Goal: Information Seeking & Learning: Learn about a topic

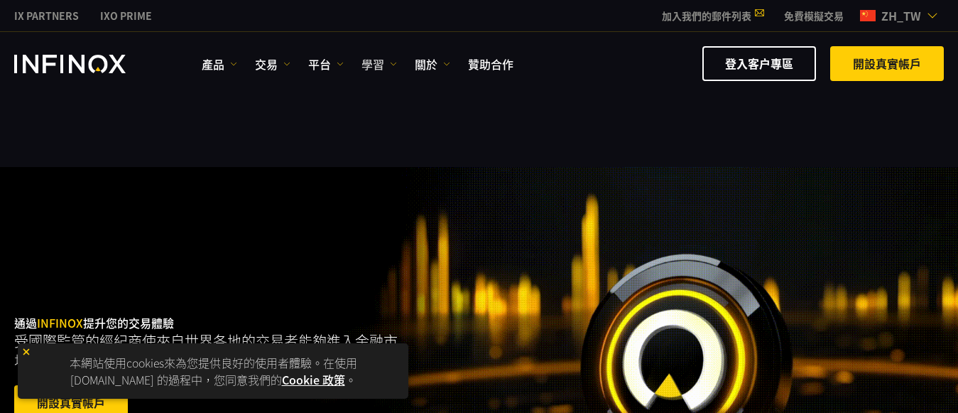
click at [395, 62] on img at bounding box center [393, 63] width 7 height 7
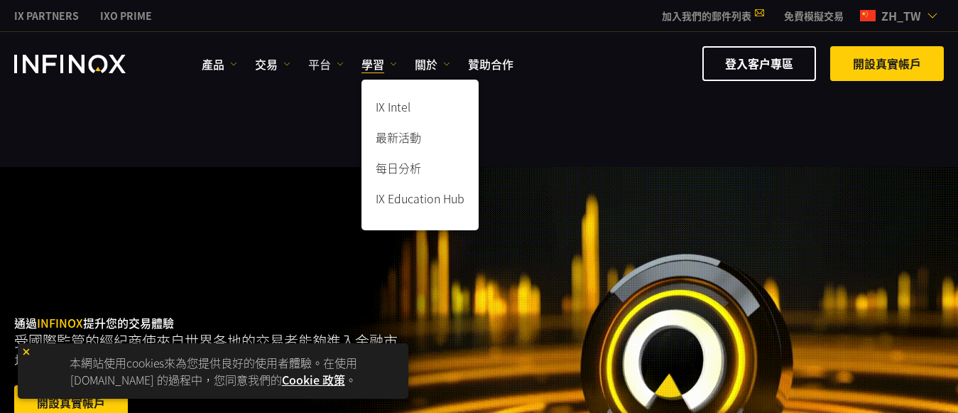
click at [337, 64] on img at bounding box center [340, 63] width 7 height 7
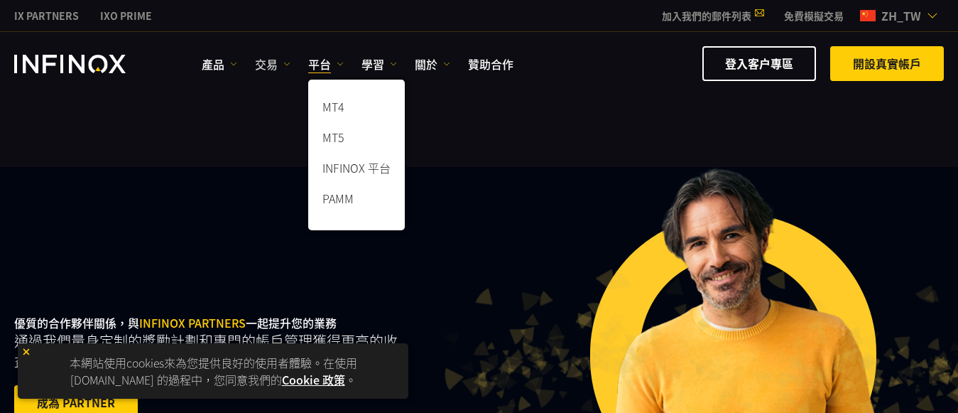
click at [285, 60] on img at bounding box center [286, 63] width 7 height 7
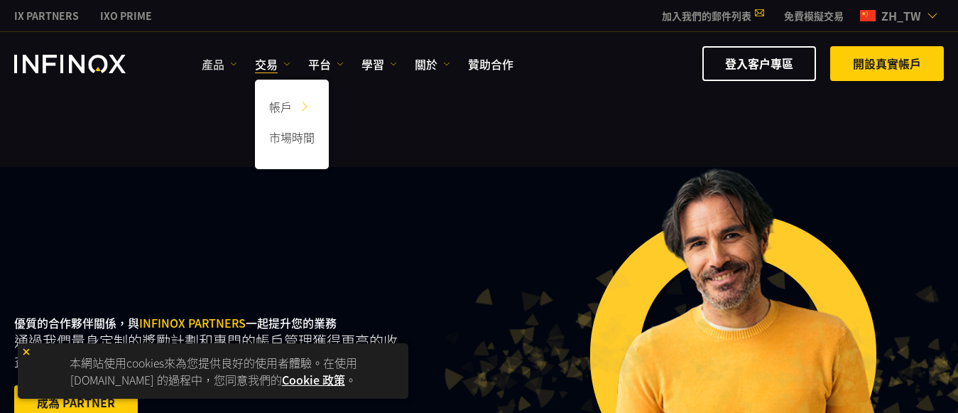
click at [234, 65] on img at bounding box center [233, 63] width 7 height 7
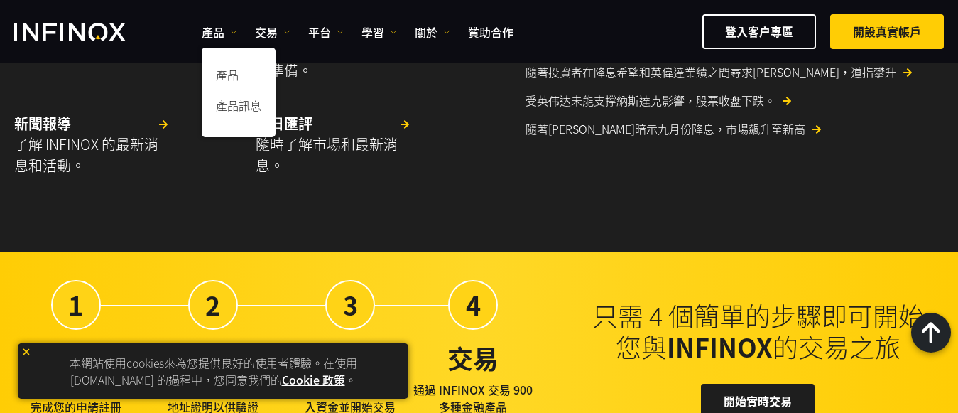
scroll to position [3123, 0]
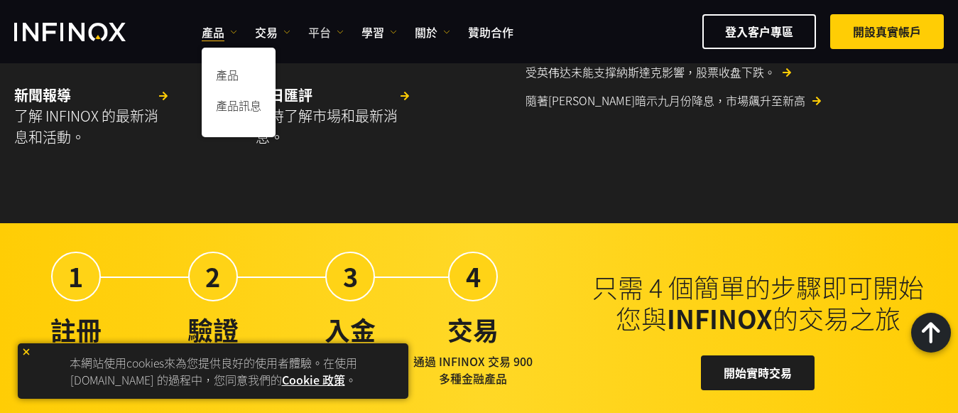
click at [321, 32] on link "平台" at bounding box center [326, 31] width 36 height 17
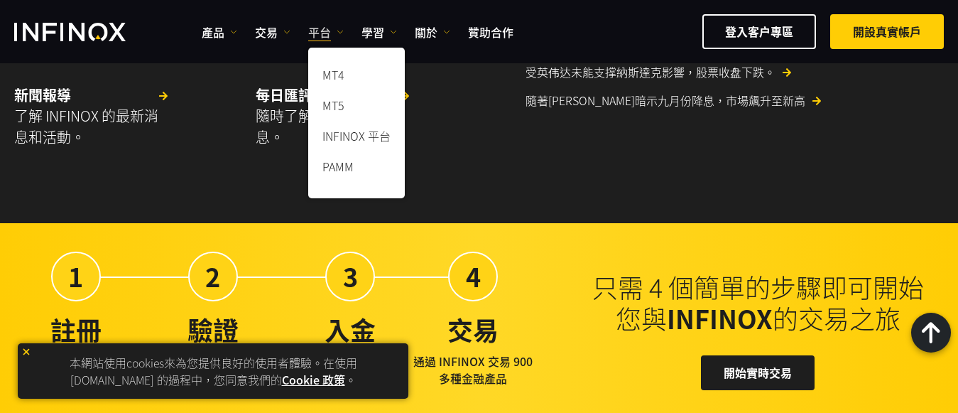
scroll to position [0, 0]
click at [345, 134] on link "INFINOX 平台" at bounding box center [356, 138] width 97 height 31
click at [346, 136] on link "INFINOX 平台" at bounding box center [356, 138] width 97 height 31
click at [359, 136] on link "INFINOX 平台" at bounding box center [356, 138] width 97 height 31
click at [359, 138] on link "INFINOX 平台" at bounding box center [356, 138] width 97 height 31
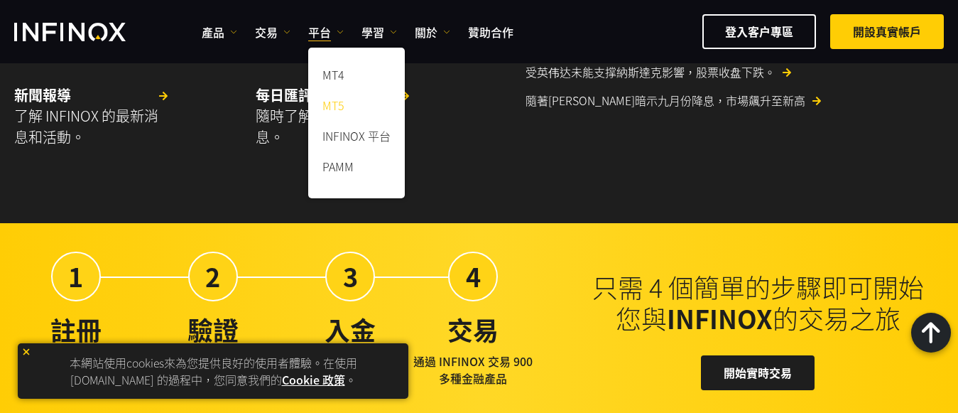
click at [339, 105] on link "MT5" at bounding box center [356, 107] width 97 height 31
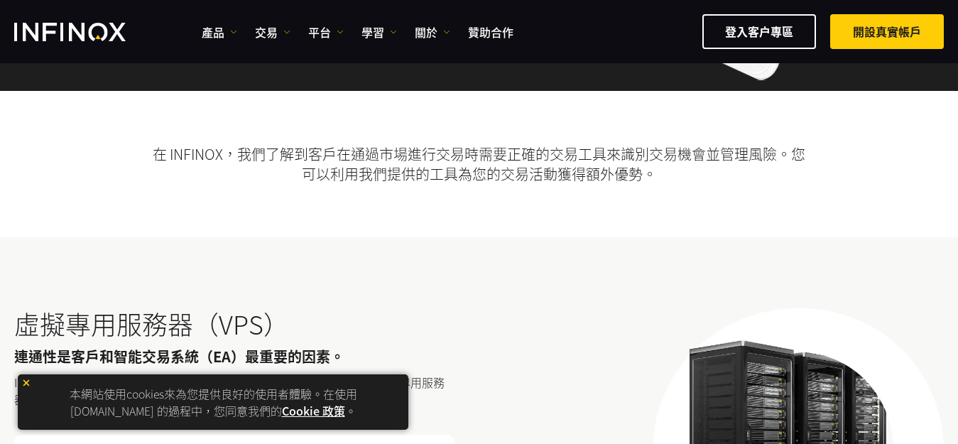
scroll to position [284, 0]
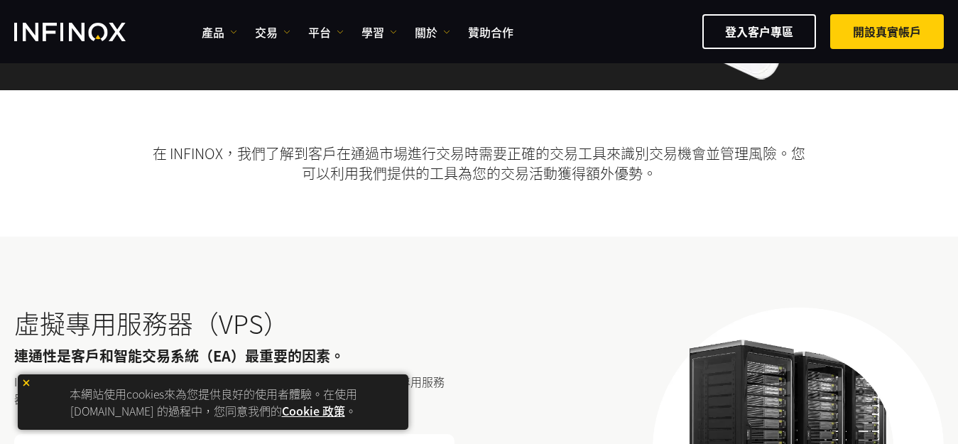
click at [26, 383] on img at bounding box center [26, 383] width 10 height 10
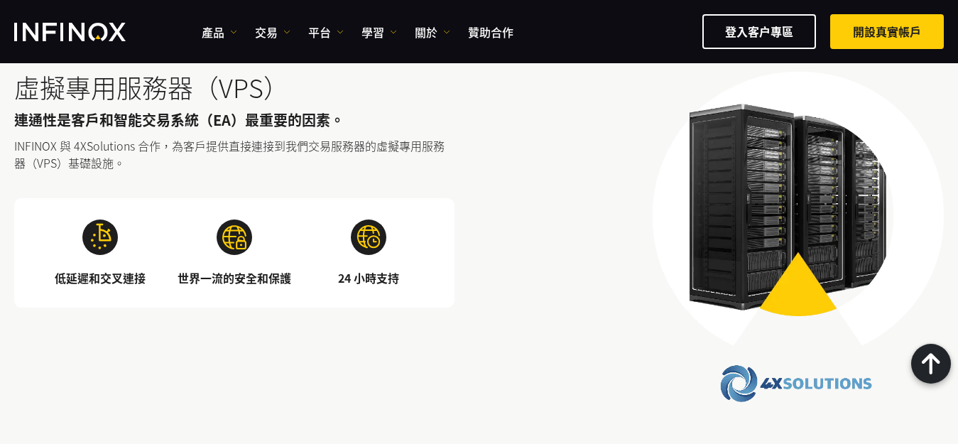
scroll to position [511, 0]
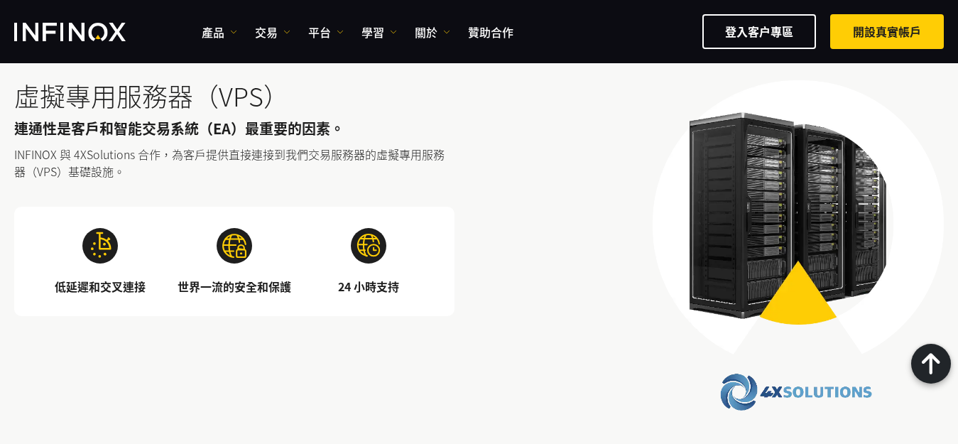
click at [937, 358] on div at bounding box center [931, 364] width 40 height 40
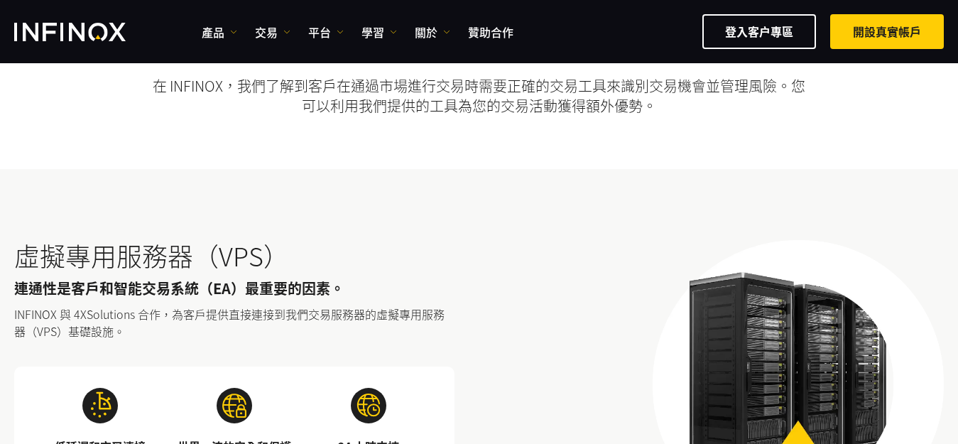
scroll to position [568, 0]
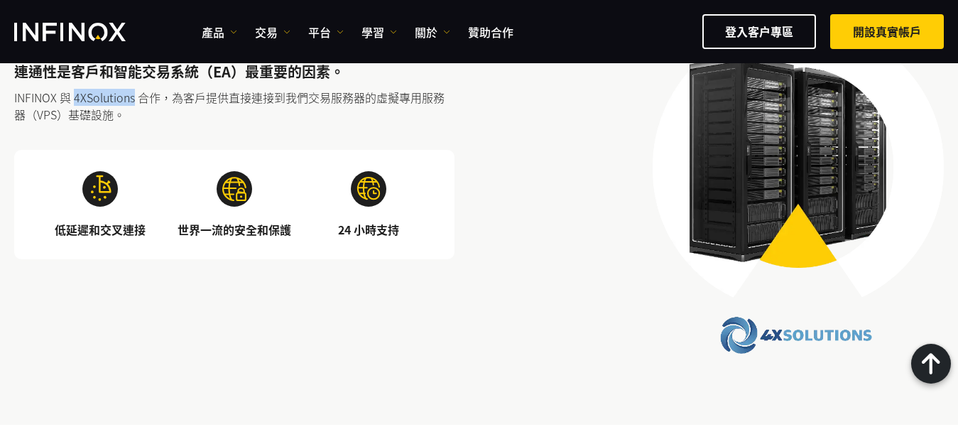
drag, startPoint x: 75, startPoint y: 96, endPoint x: 134, endPoint y: 95, distance: 59.6
click at [134, 95] on p "INFINOX 與 4XSolutions 合作，為客戶提供直接連接到我們交易服務器的虛擬專用服務器（VPS）基礎設施。" at bounding box center [234, 106] width 440 height 34
copy p "4XSolutions"
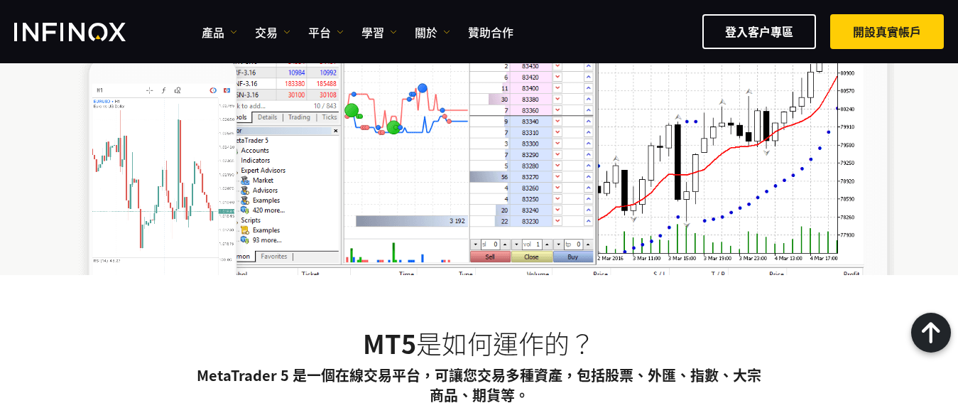
scroll to position [1065, 0]
